Goal: Check status: Check status

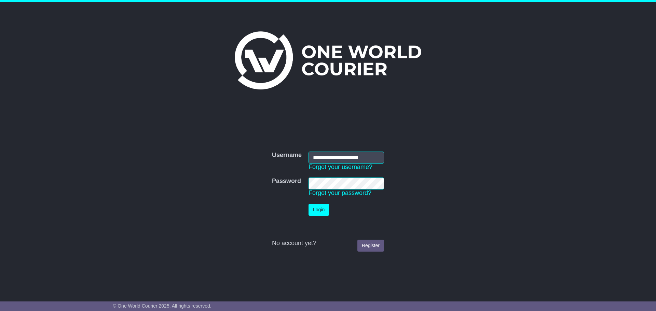
click at [319, 209] on button "Login" at bounding box center [318, 210] width 20 height 12
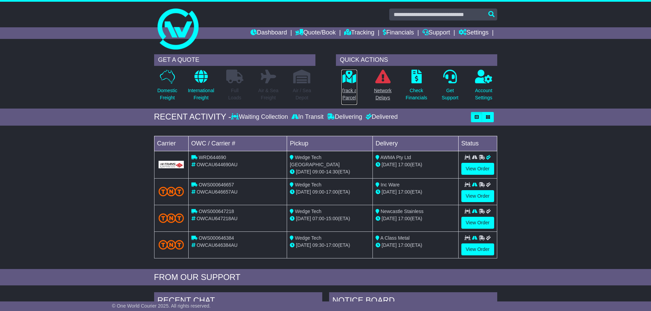
drag, startPoint x: 349, startPoint y: 88, endPoint x: 380, endPoint y: 100, distance: 33.2
click at [349, 88] on p "Track a Parcel" at bounding box center [349, 94] width 16 height 14
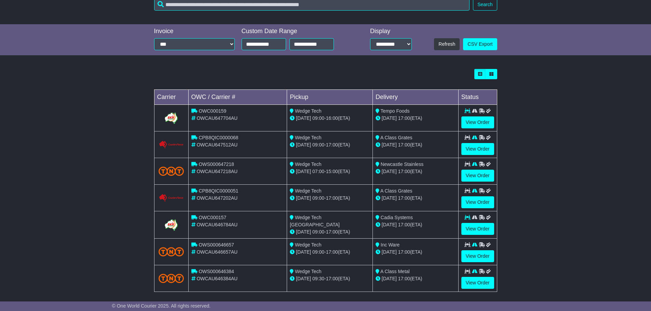
scroll to position [137, 0]
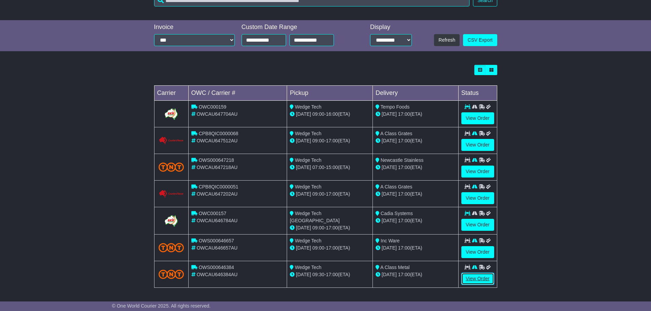
click at [478, 280] on link "View Order" at bounding box center [477, 279] width 33 height 12
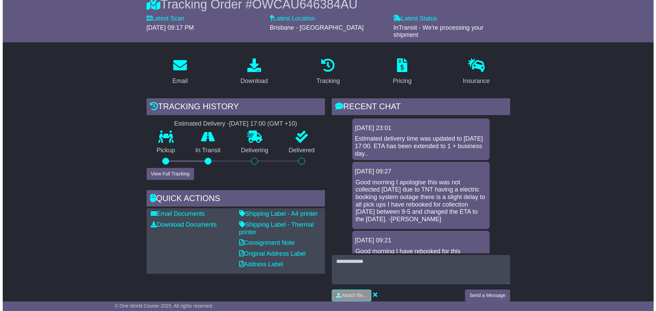
scroll to position [68, 0]
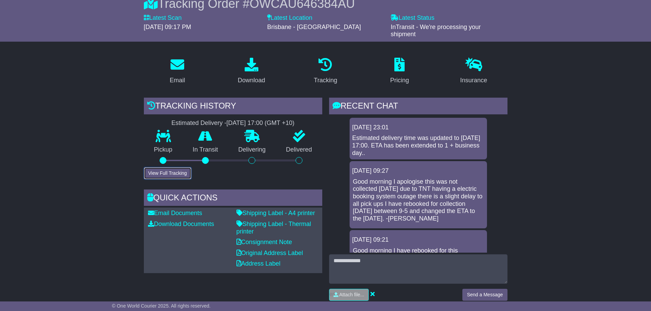
click at [170, 177] on button "View Full Tracking" at bounding box center [167, 173] width 47 height 12
